Goal: Information Seeking & Learning: Learn about a topic

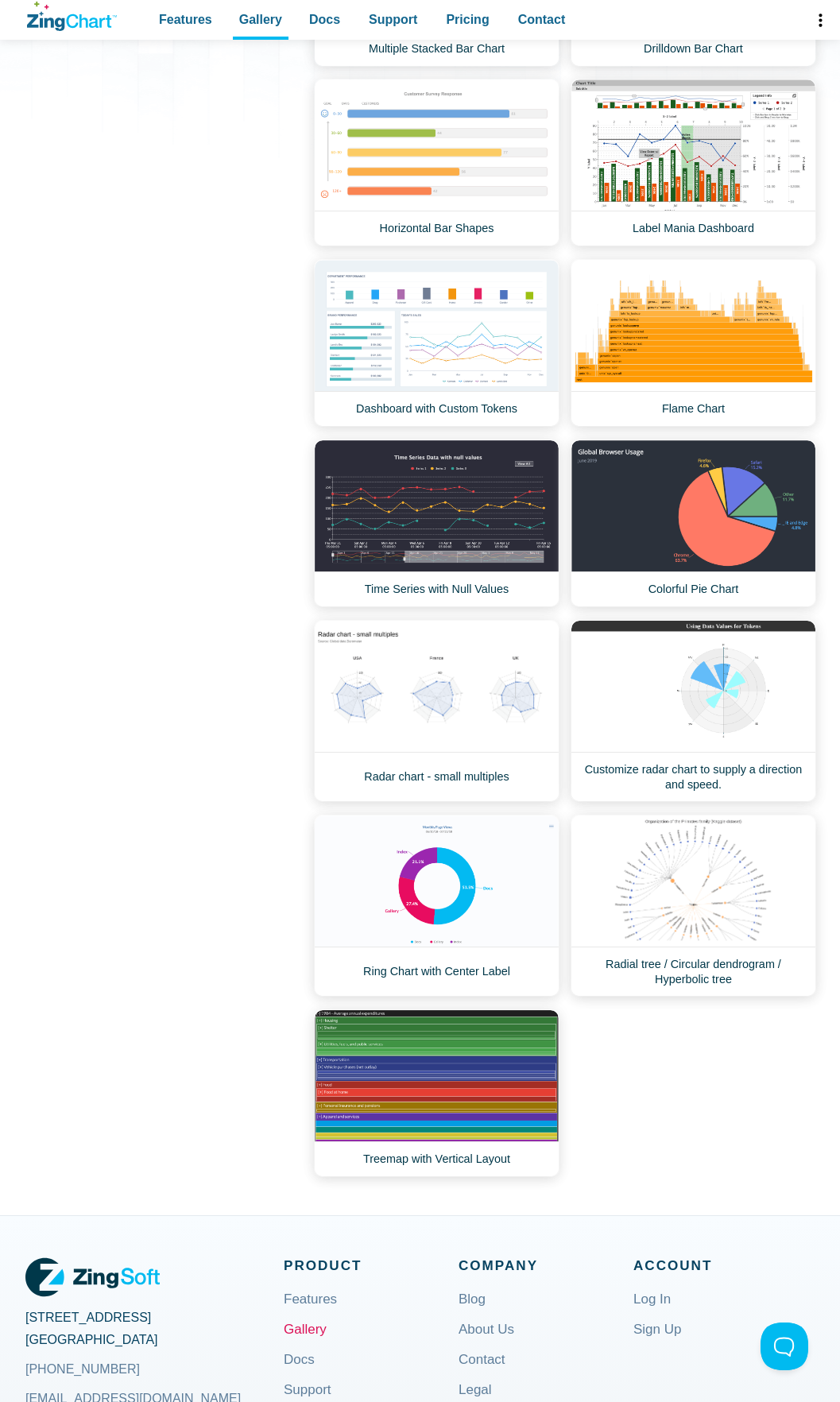
scroll to position [526, 0]
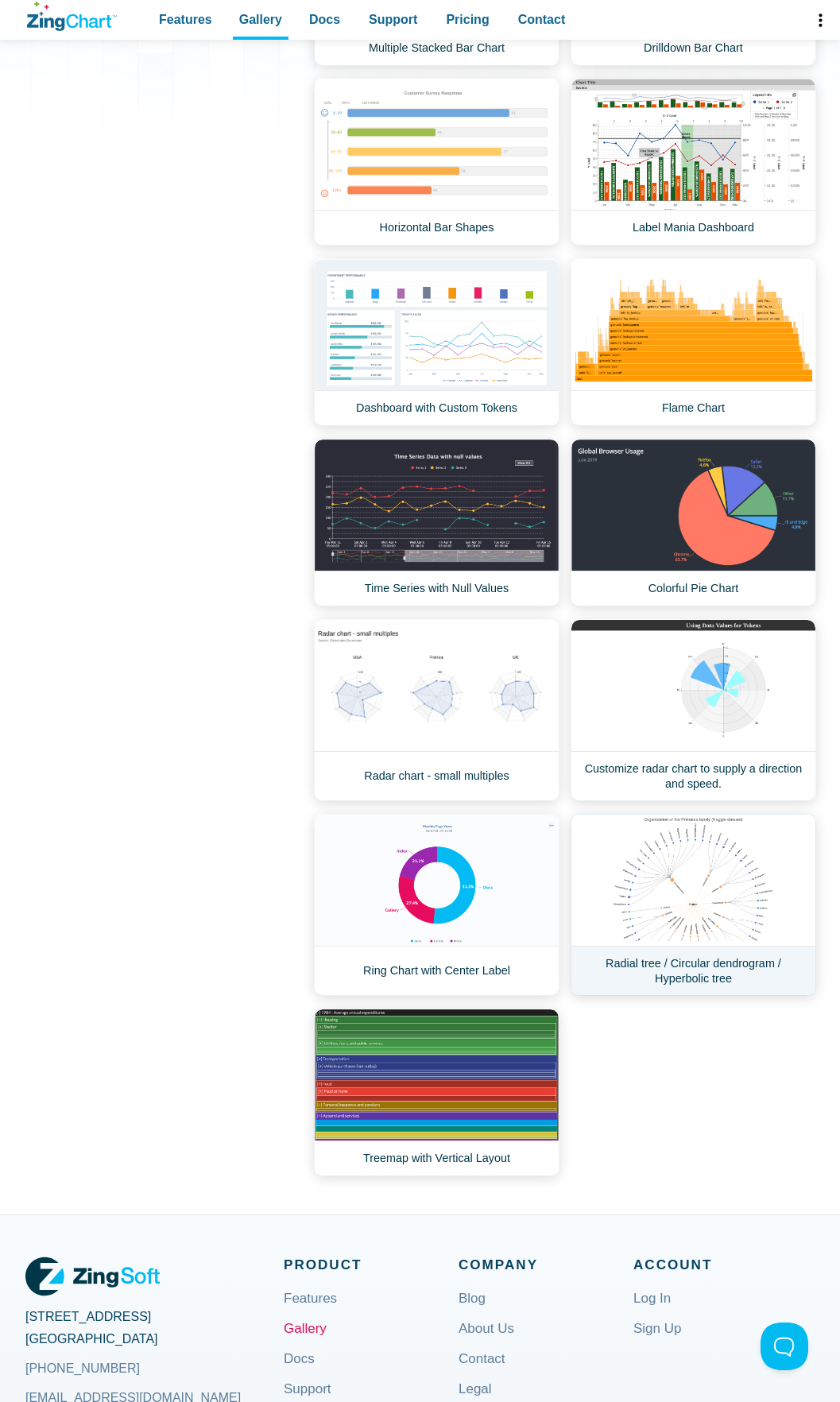
click at [658, 996] on link "Radial tree / Circular dendrogram / Hyperbolic tree" at bounding box center [694, 905] width 246 height 182
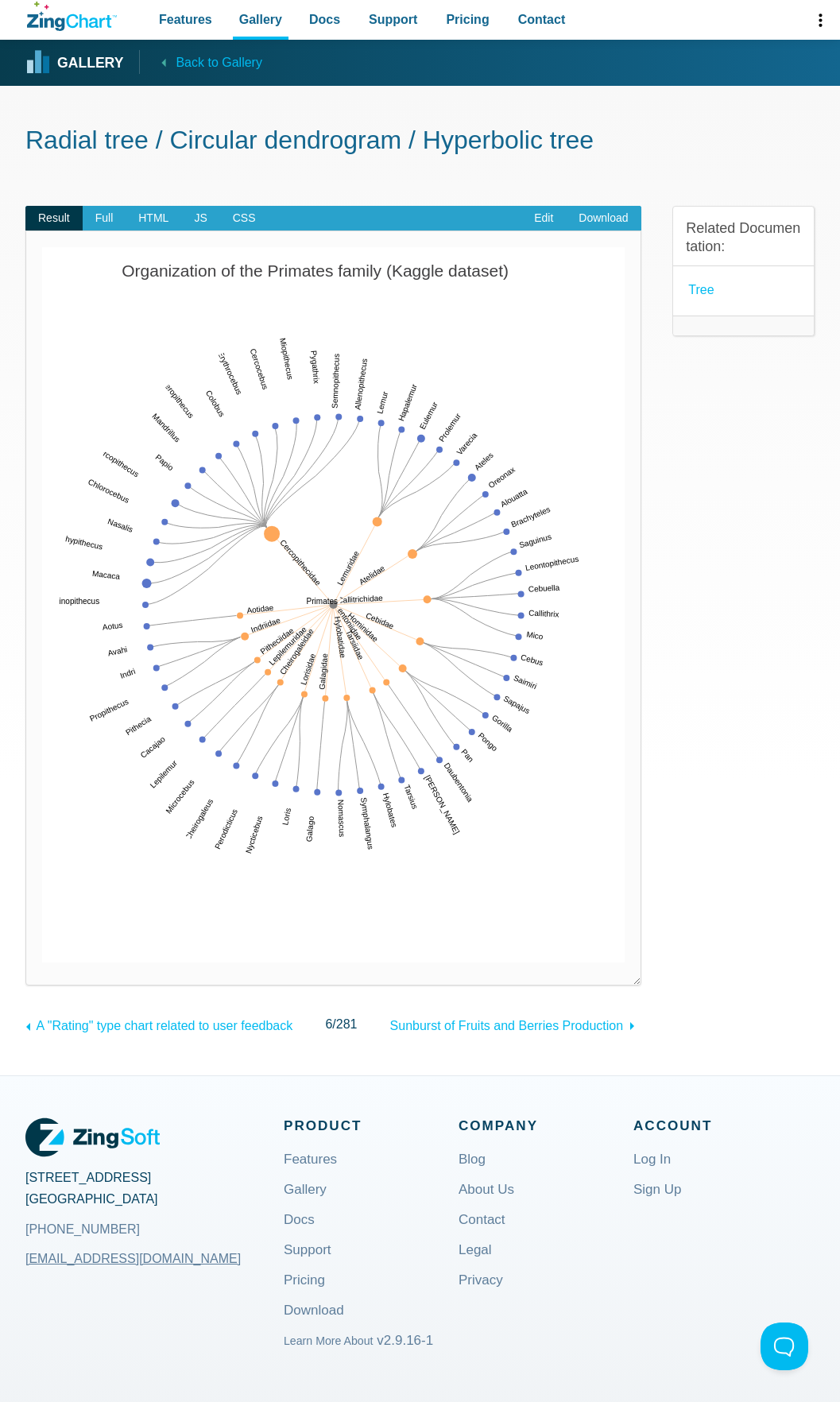
scroll to position [48, 0]
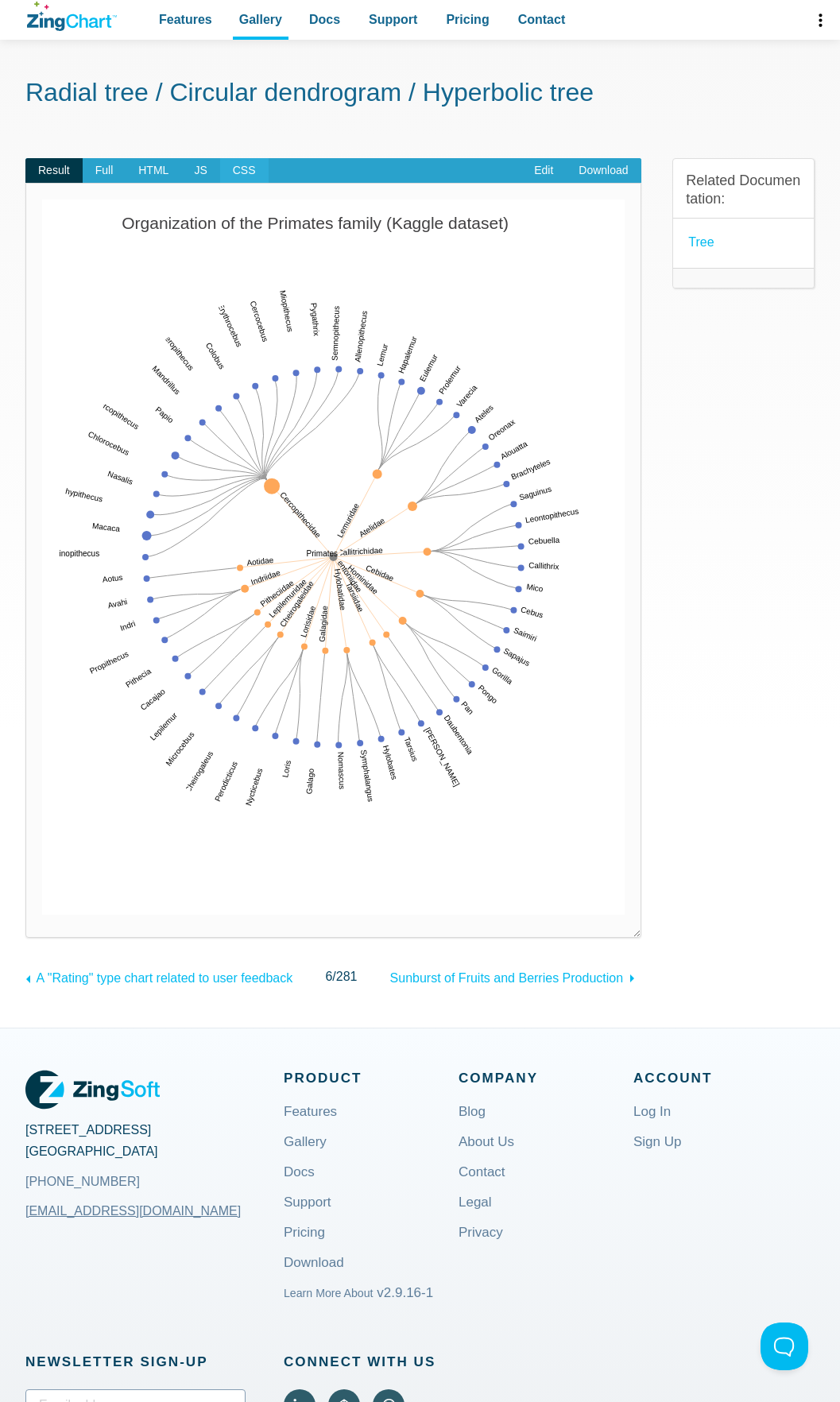
click at [246, 172] on span "CSS" at bounding box center [244, 171] width 49 height 25
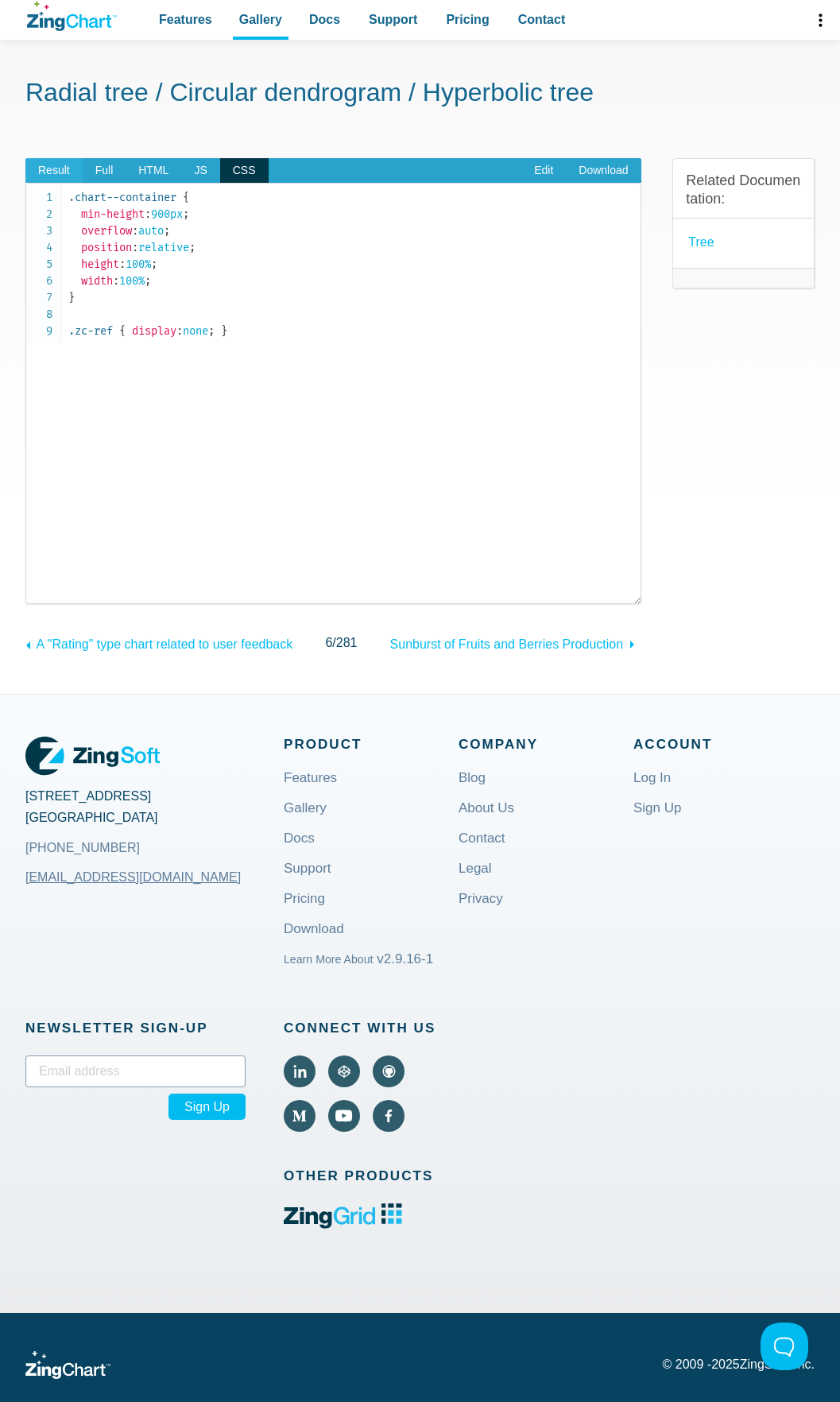
click at [57, 163] on span "Result" at bounding box center [53, 171] width 57 height 25
